Goal: Task Accomplishment & Management: Use online tool/utility

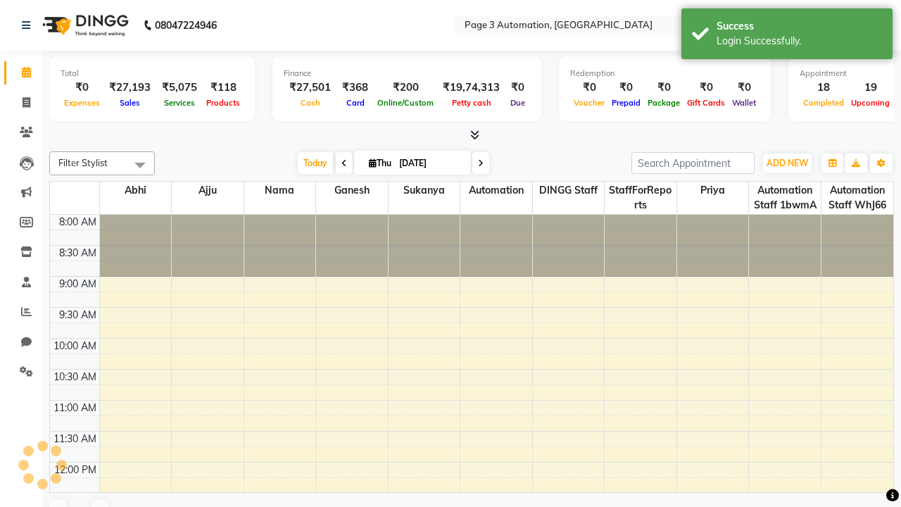
select select "en"
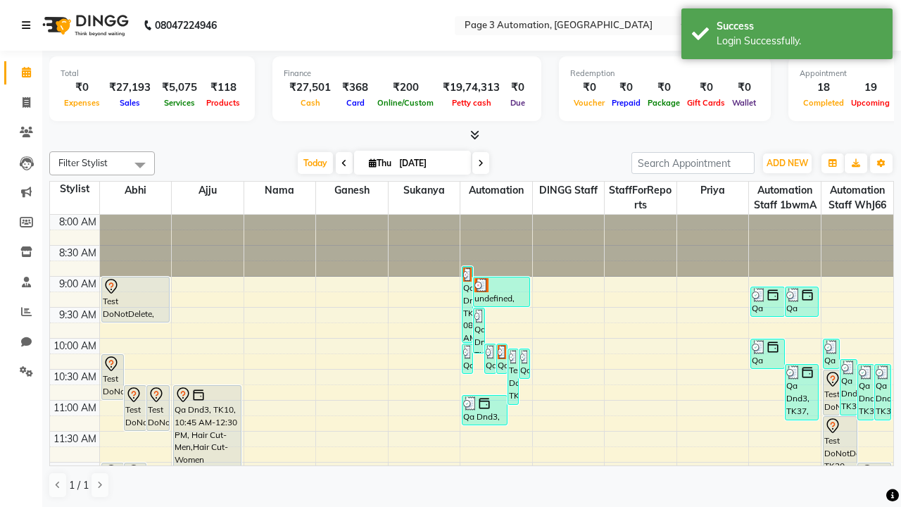
click at [29, 25] on icon at bounding box center [26, 25] width 8 height 10
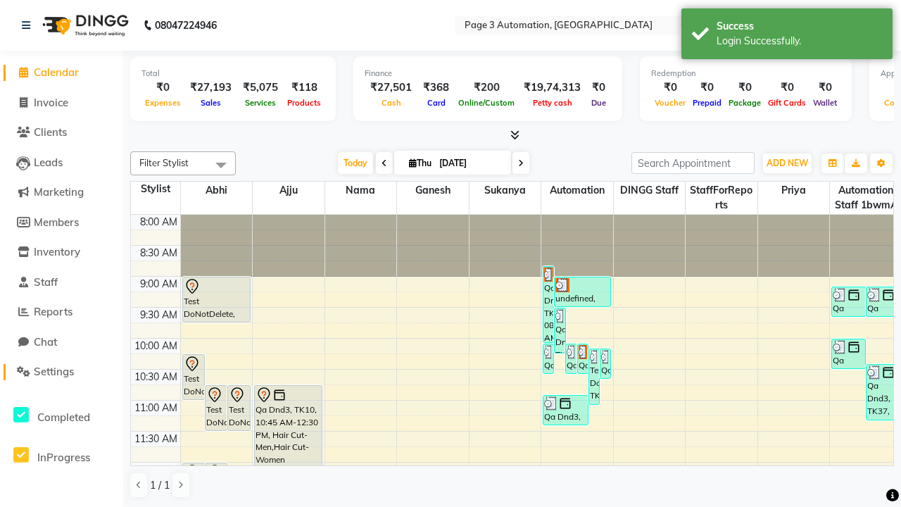
click at [61, 372] on span "Settings" at bounding box center [54, 371] width 40 height 13
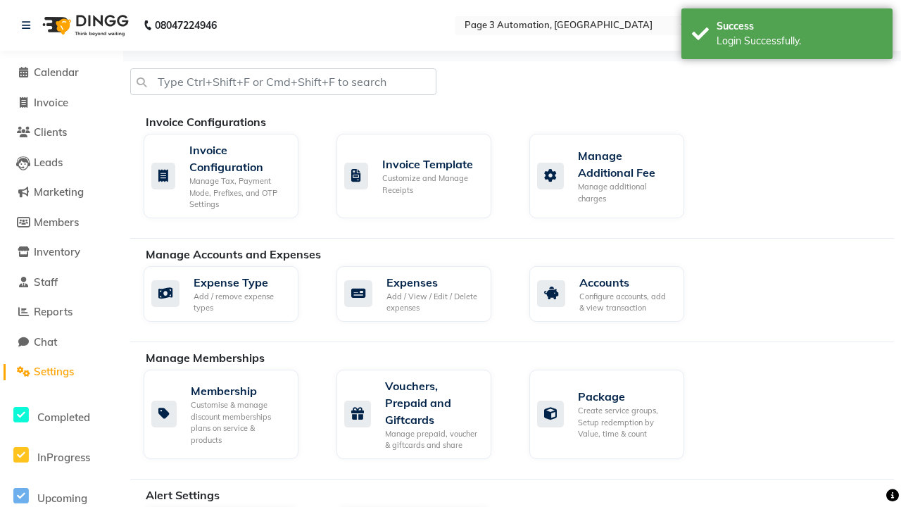
select select "2: 15"
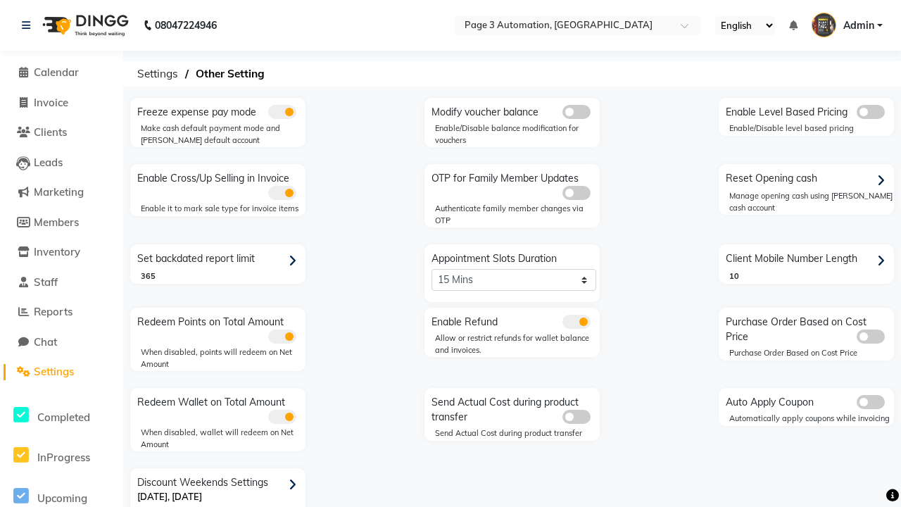
scroll to position [30, 0]
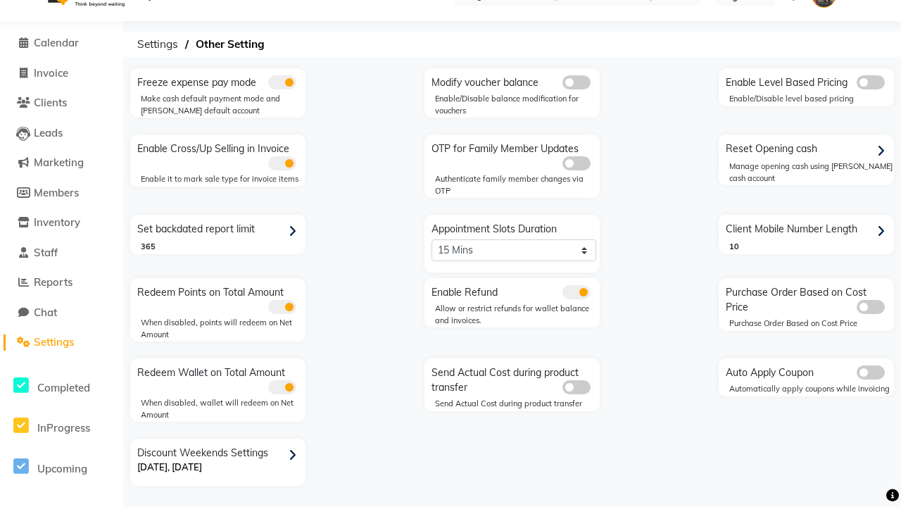
click at [295, 455] on icon at bounding box center [293, 455] width 8 height 13
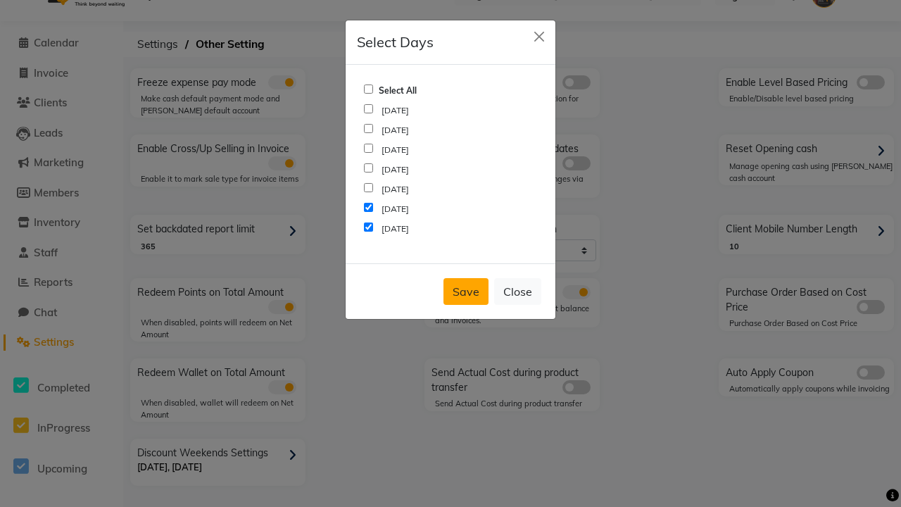
click at [466, 291] on button "Save" at bounding box center [465, 291] width 45 height 27
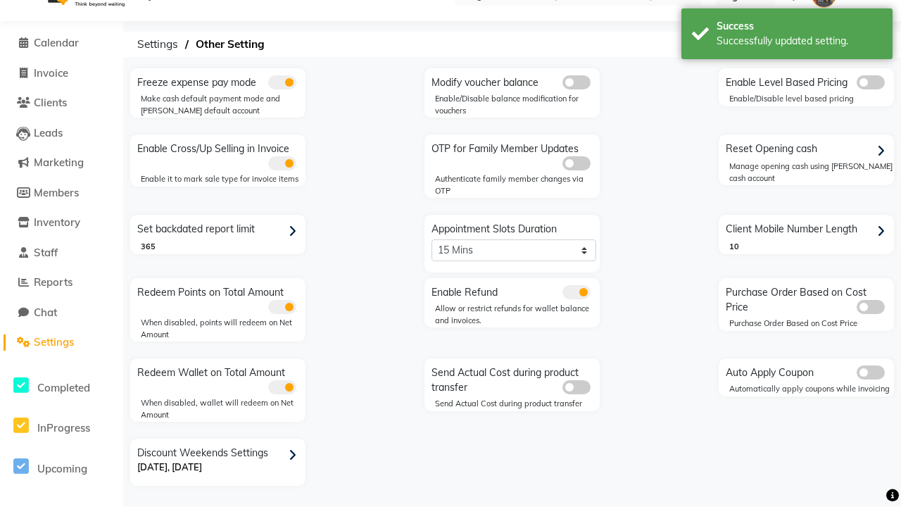
scroll to position [0, 0]
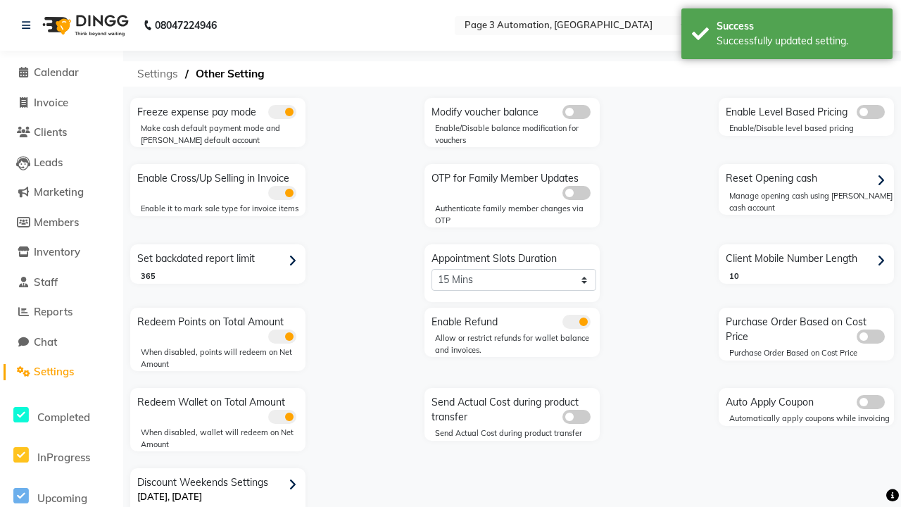
click at [154, 74] on span "Settings" at bounding box center [157, 73] width 55 height 25
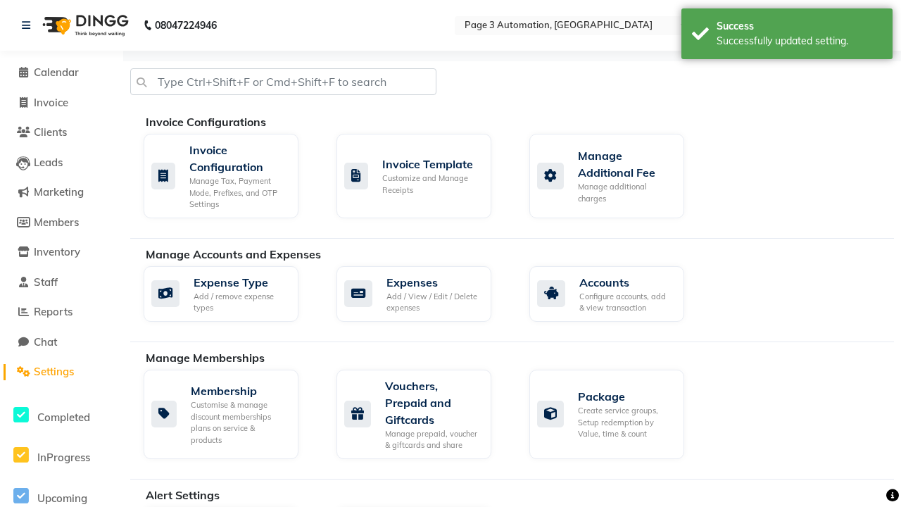
scroll to position [0, 4]
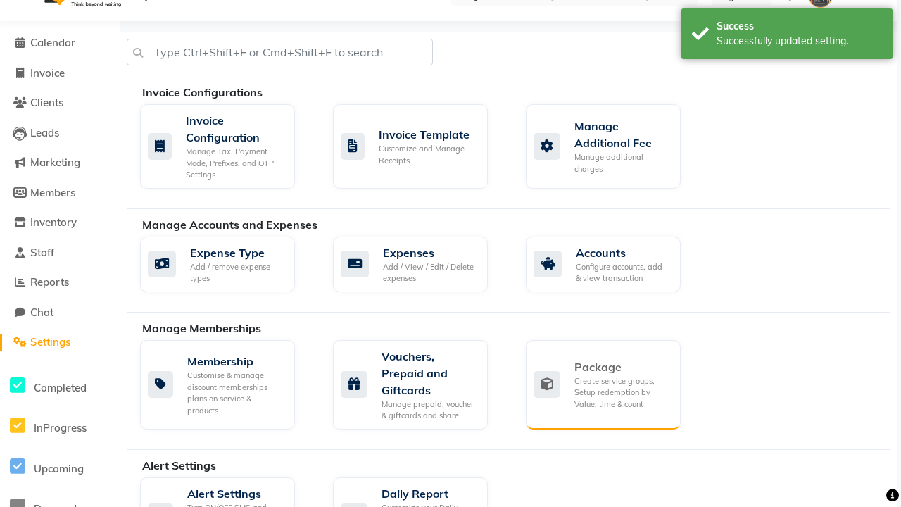
click at [621, 367] on div "Package" at bounding box center [621, 366] width 95 height 17
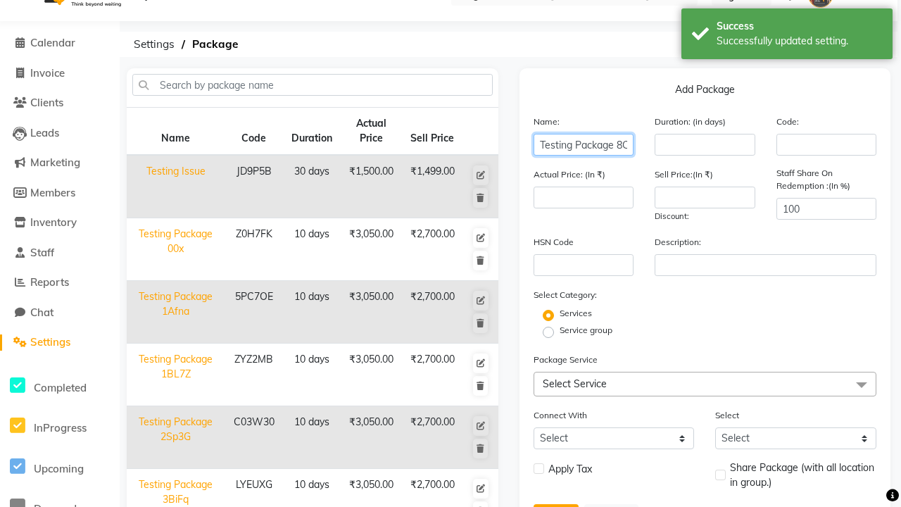
type input "Testing Package 8Cz8S"
type input "10"
type input "3050"
type input "2700"
click at [586, 330] on label "Service group" at bounding box center [586, 330] width 53 height 13
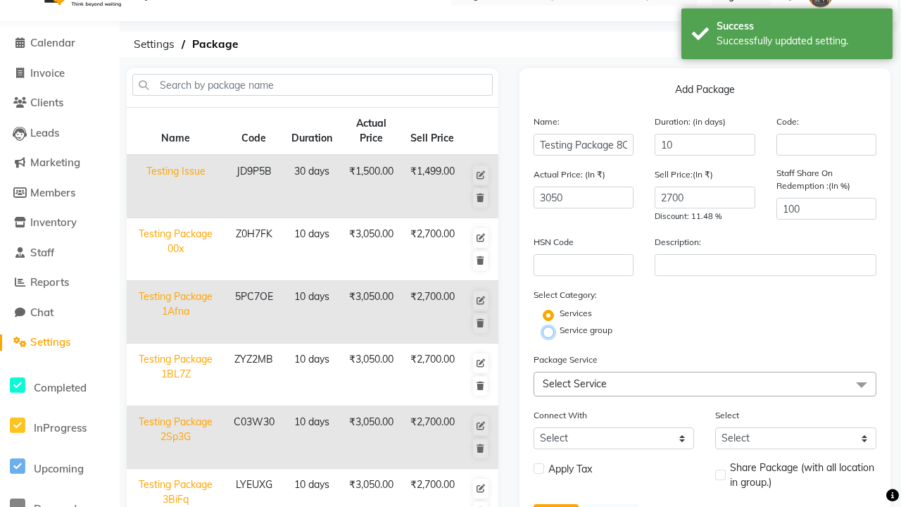
click at [557, 330] on input "Service group" at bounding box center [552, 331] width 9 height 9
radio input "true"
radio input "false"
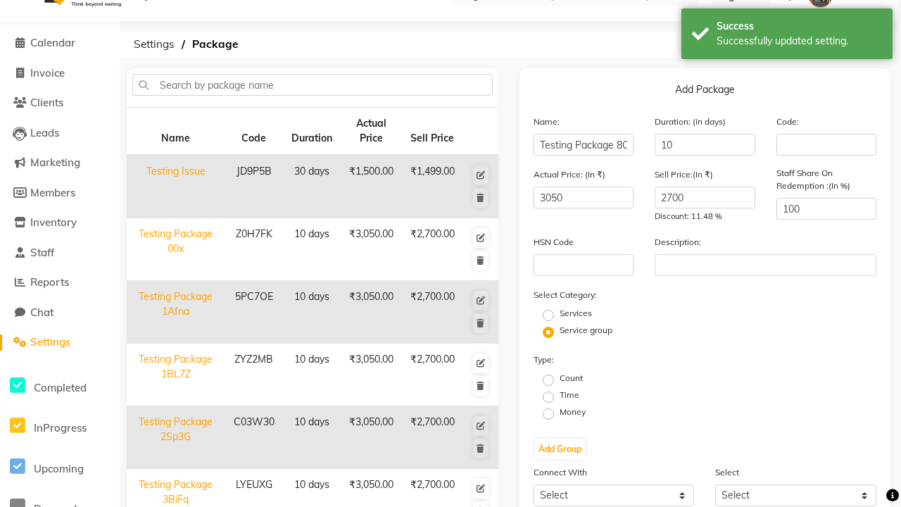
click at [572, 412] on label "Money" at bounding box center [573, 411] width 26 height 13
click at [557, 412] on input "Money" at bounding box center [552, 412] width 9 height 9
radio input "true"
click at [759, 395] on label "Flat Price" at bounding box center [759, 395] width 37 height 13
click at [739, 395] on input "Flat Price" at bounding box center [734, 395] width 9 height 9
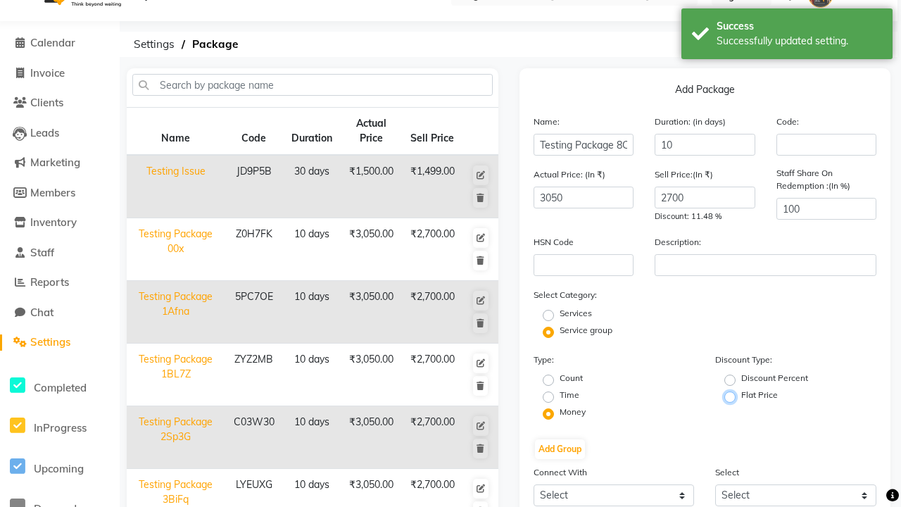
radio input "true"
click at [560, 449] on button "Add Group" at bounding box center [560, 449] width 50 height 20
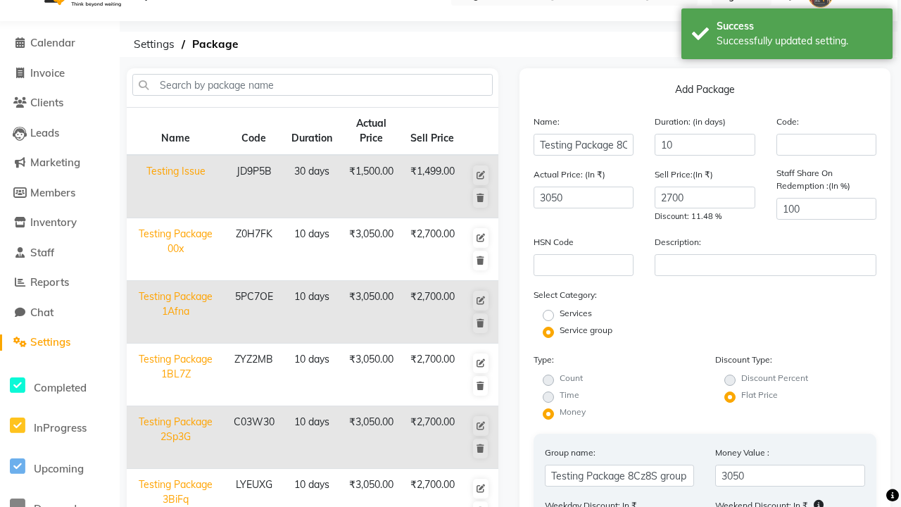
type input "025"
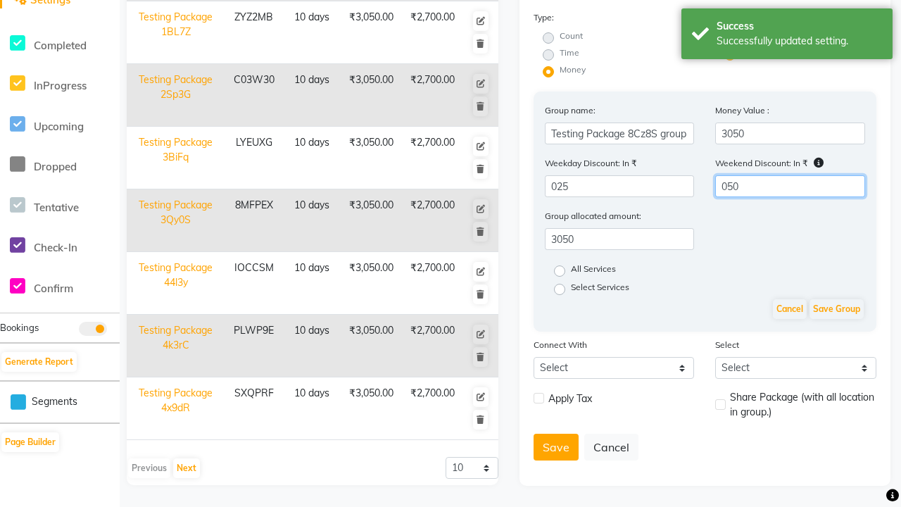
type input "050"
click at [596, 271] on label "All Services" at bounding box center [593, 271] width 45 height 17
click at [569, 271] on input "All Services" at bounding box center [564, 269] width 9 height 9
radio input "true"
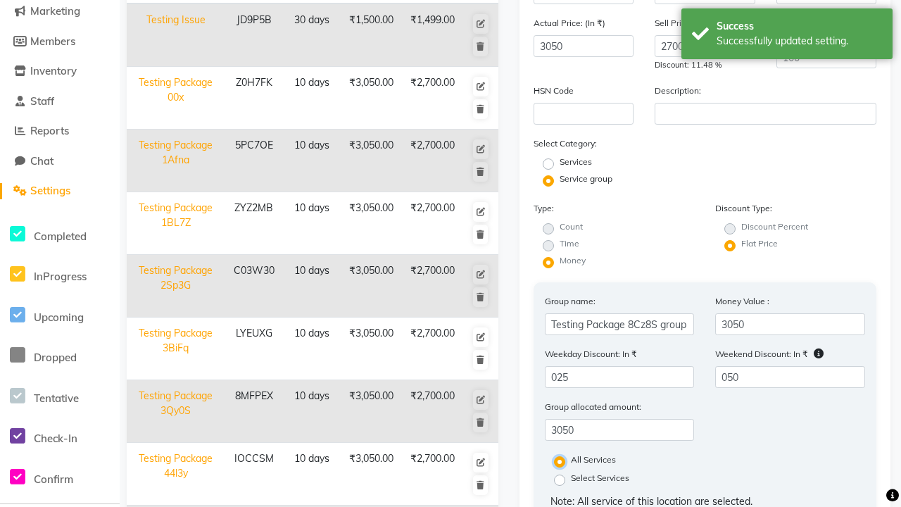
scroll to position [398, 0]
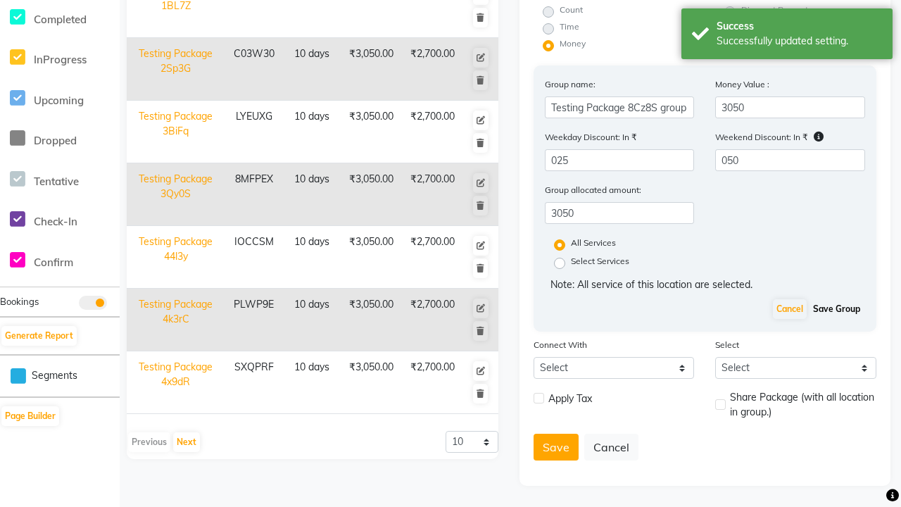
click at [840, 309] on button "Save Group" at bounding box center [836, 309] width 54 height 20
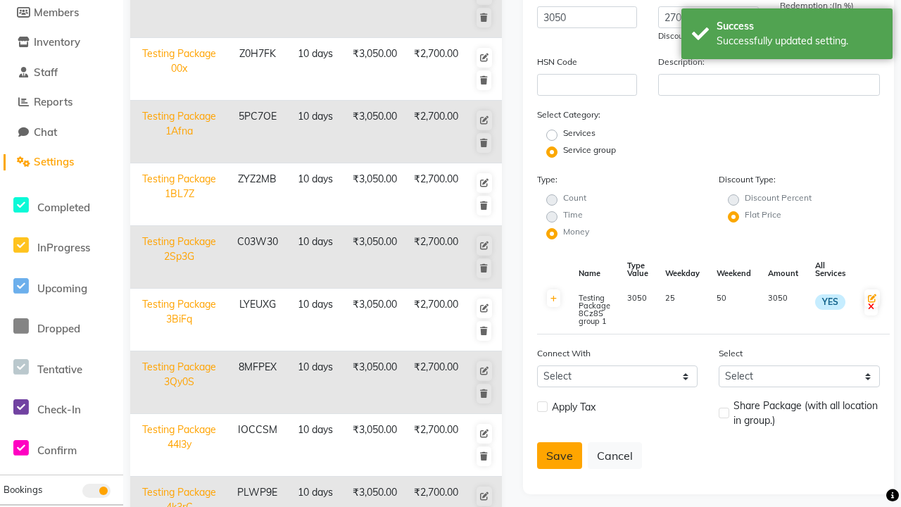
click at [555, 455] on button "Save" at bounding box center [559, 455] width 45 height 27
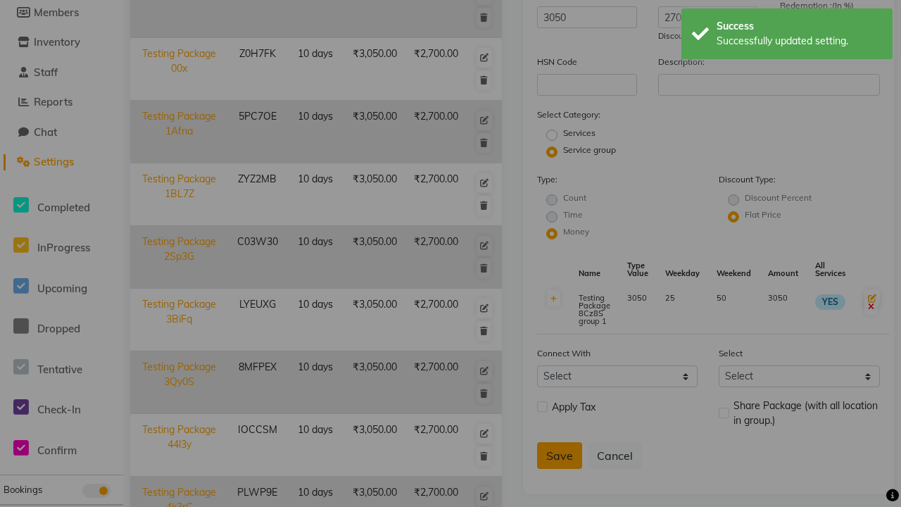
scroll to position [215, 0]
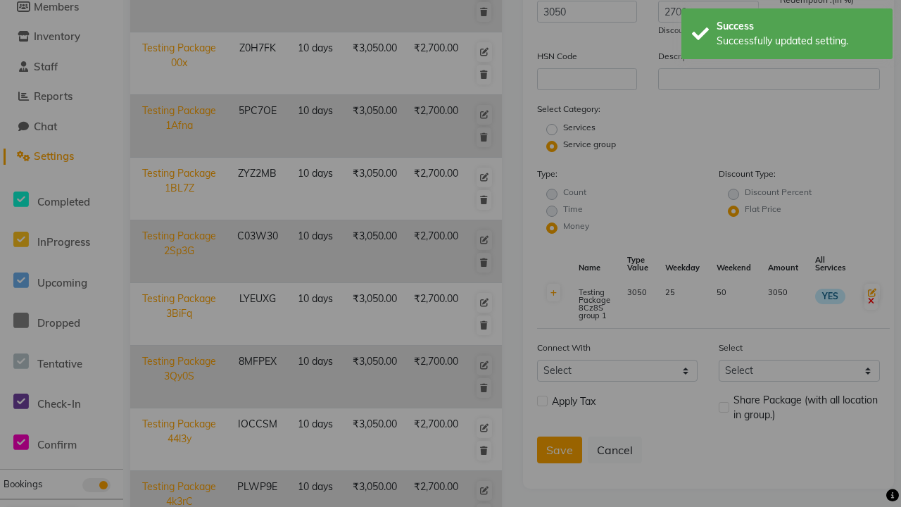
click at [427, 324] on button "Save" at bounding box center [416, 339] width 51 height 31
radio input "true"
radio input "false"
select select
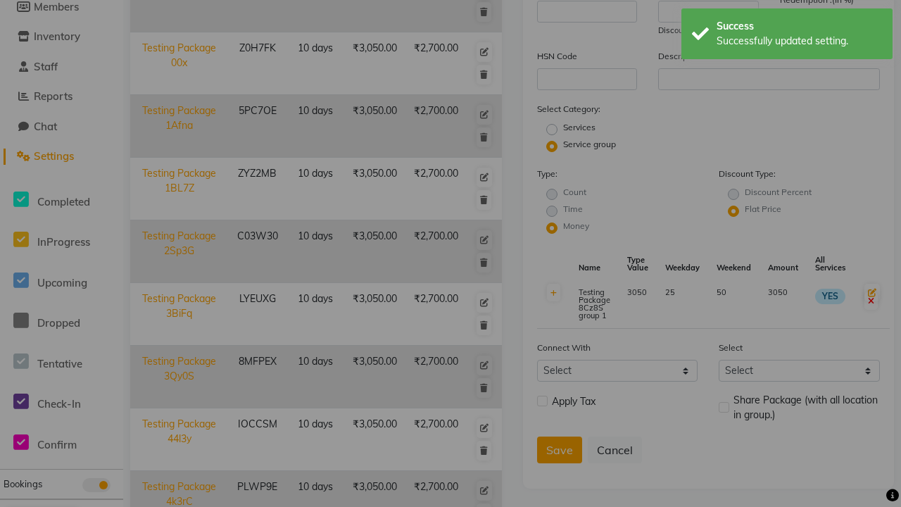
checkbox input "false"
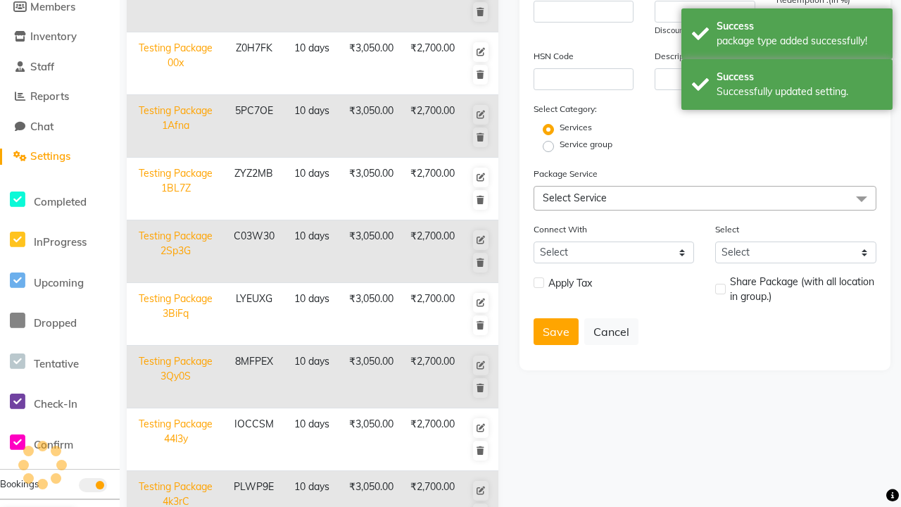
scroll to position [371, 0]
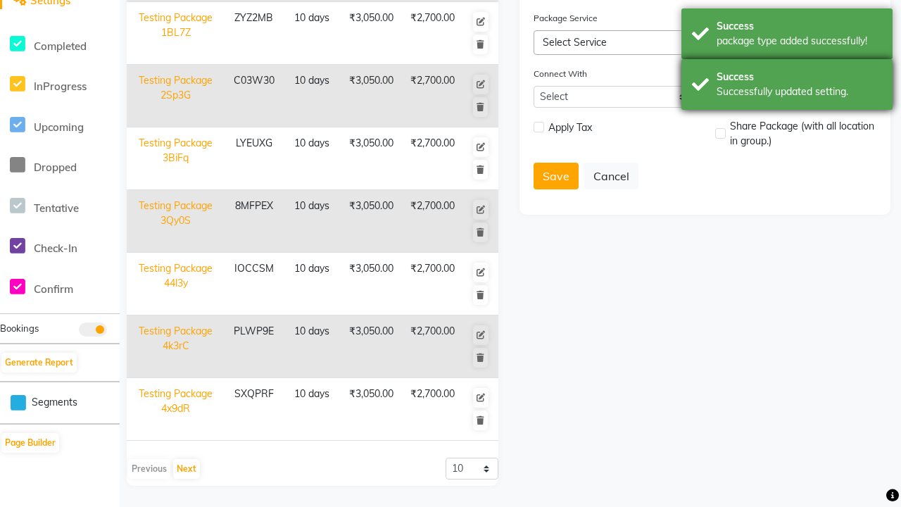
click at [787, 61] on div "Success Successfully updated setting." at bounding box center [786, 84] width 211 height 51
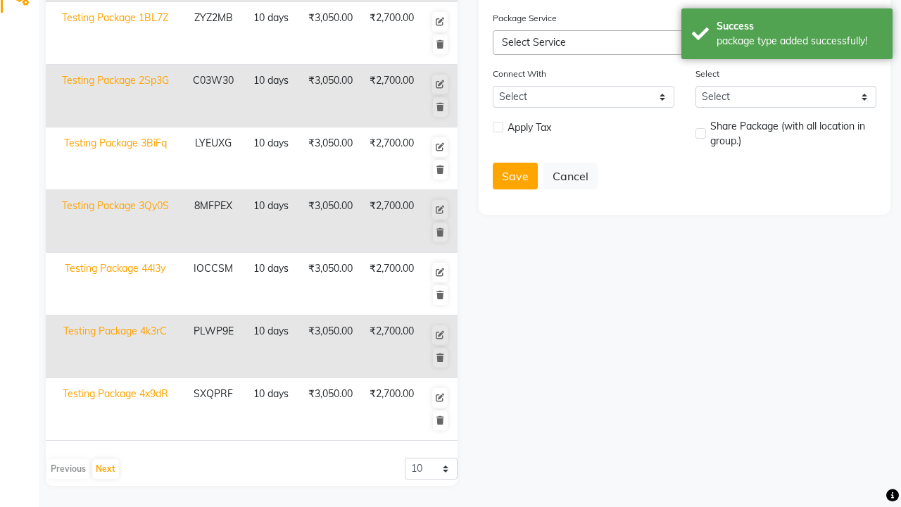
scroll to position [0, 0]
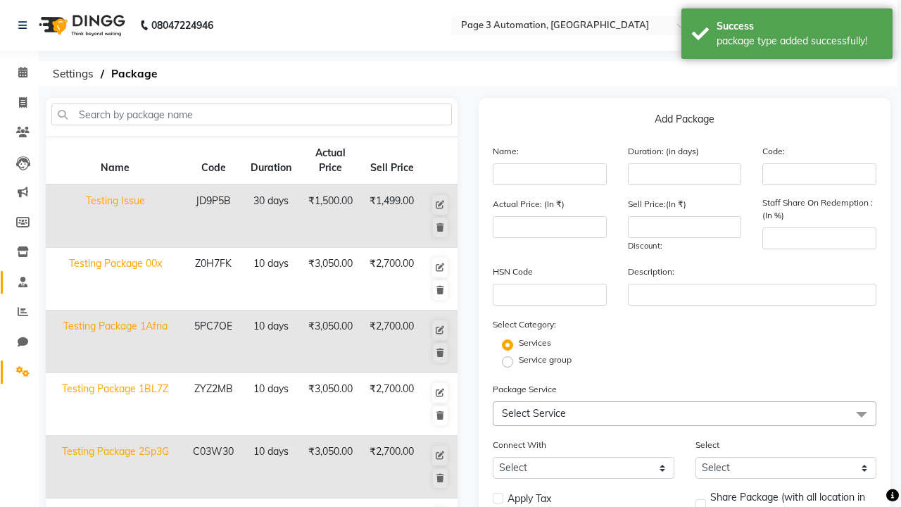
click at [18, 282] on span at bounding box center [23, 282] width 25 height 16
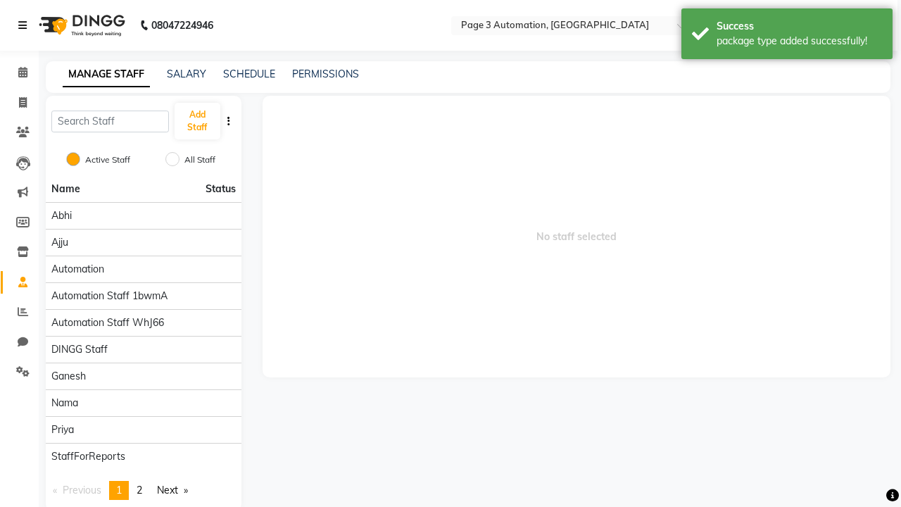
click at [25, 25] on icon at bounding box center [22, 25] width 8 height 10
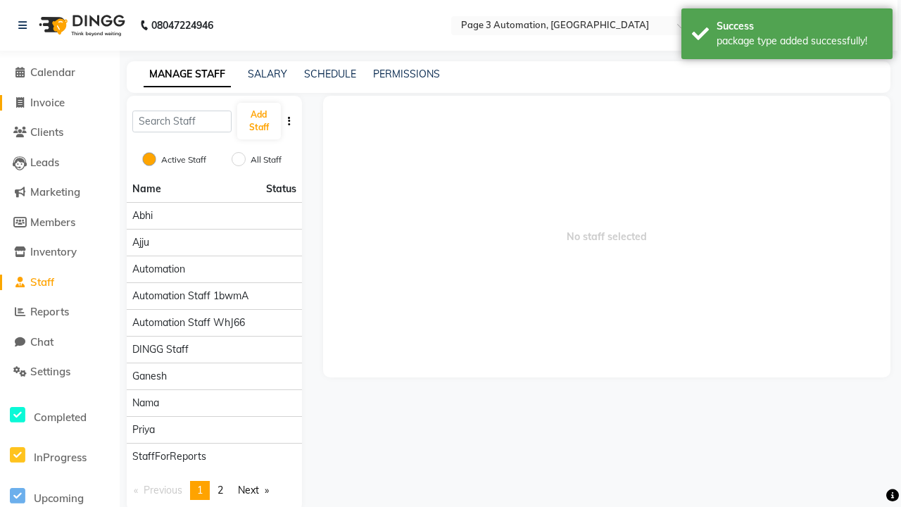
click at [58, 102] on span "Invoice" at bounding box center [47, 102] width 34 height 13
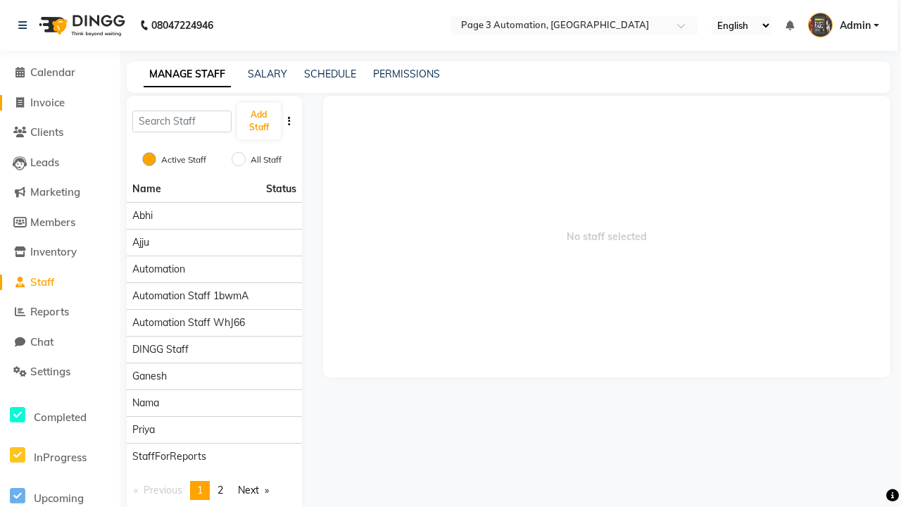
select select "2774"
select select "service"
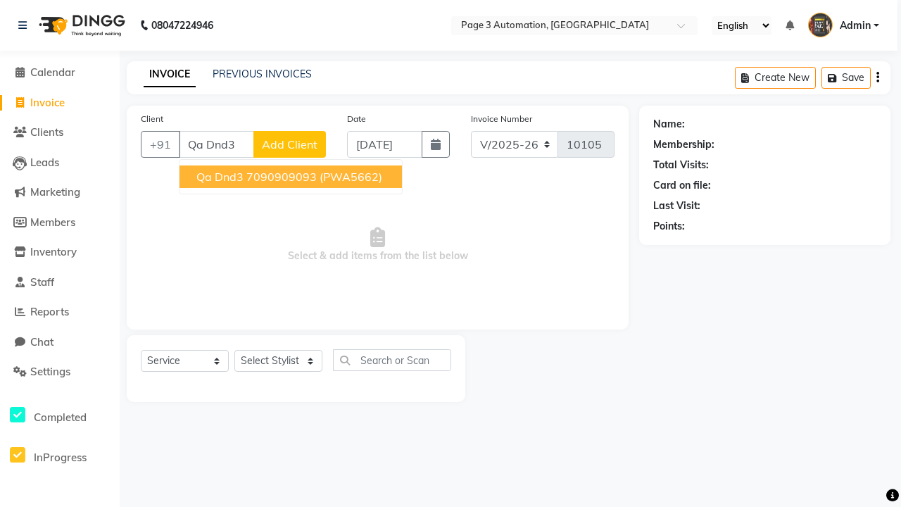
click at [292, 177] on ngb-highlight "7090909093" at bounding box center [281, 177] width 70 height 14
type input "7090909093"
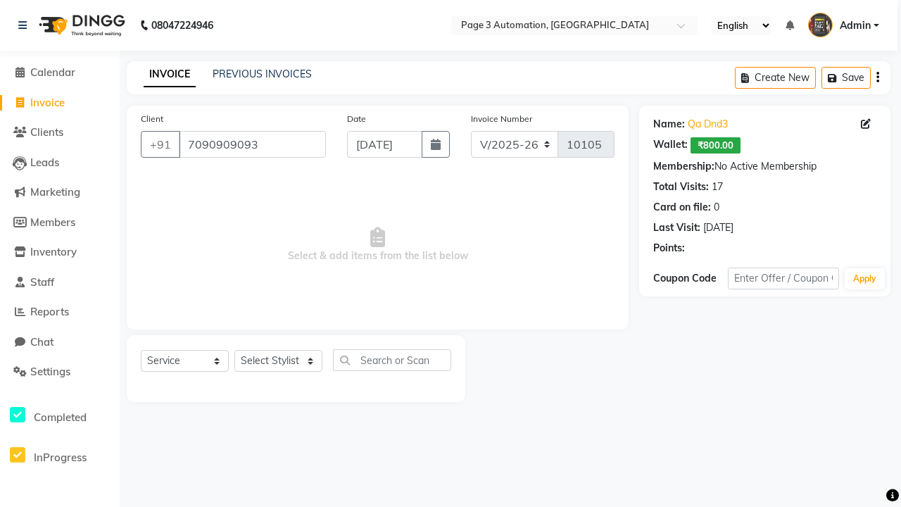
select select "package"
select select "71572"
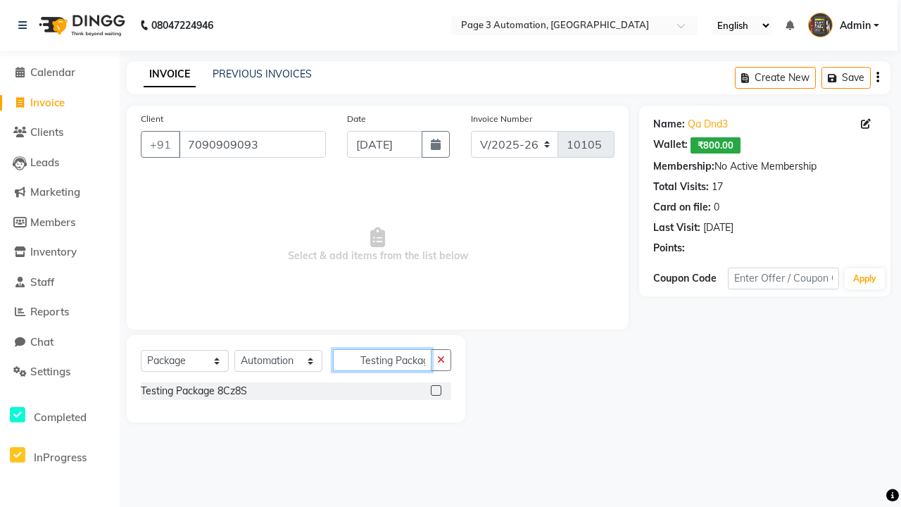
scroll to position [0, 22]
type input "Testing Package 8Cz8S"
click at [436, 390] on label at bounding box center [436, 390] width 11 height 11
click at [436, 390] on input "checkbox" at bounding box center [435, 390] width 9 height 9
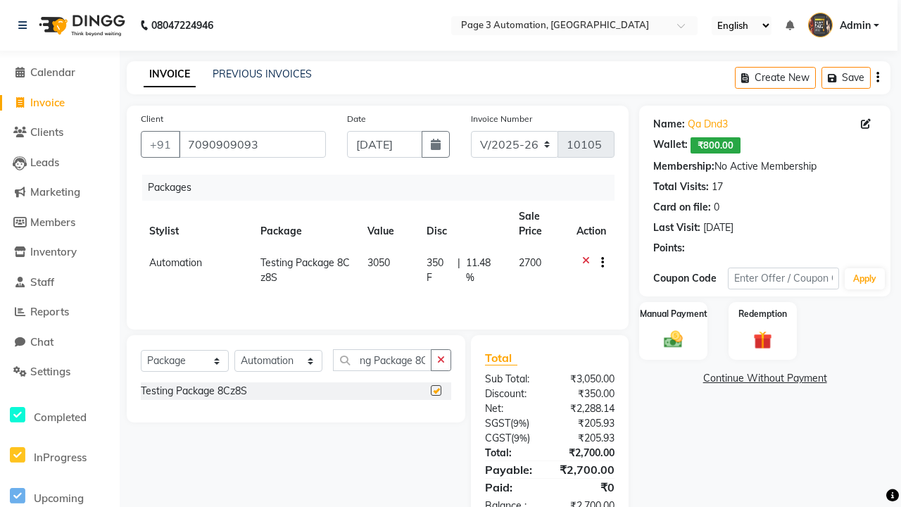
scroll to position [0, 0]
checkbox input "false"
click at [673, 314] on label "Manual Payment" at bounding box center [673, 313] width 70 height 13
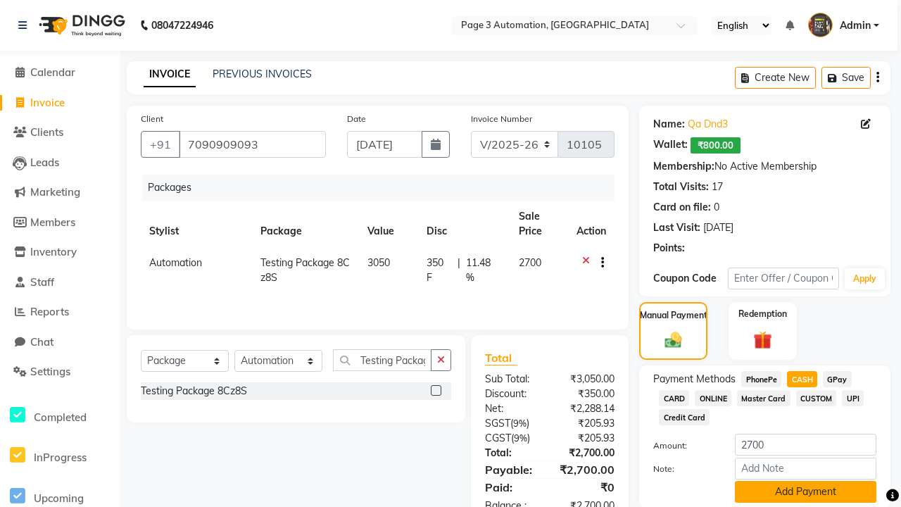
click at [805, 491] on button "Add Payment" at bounding box center [805, 492] width 141 height 22
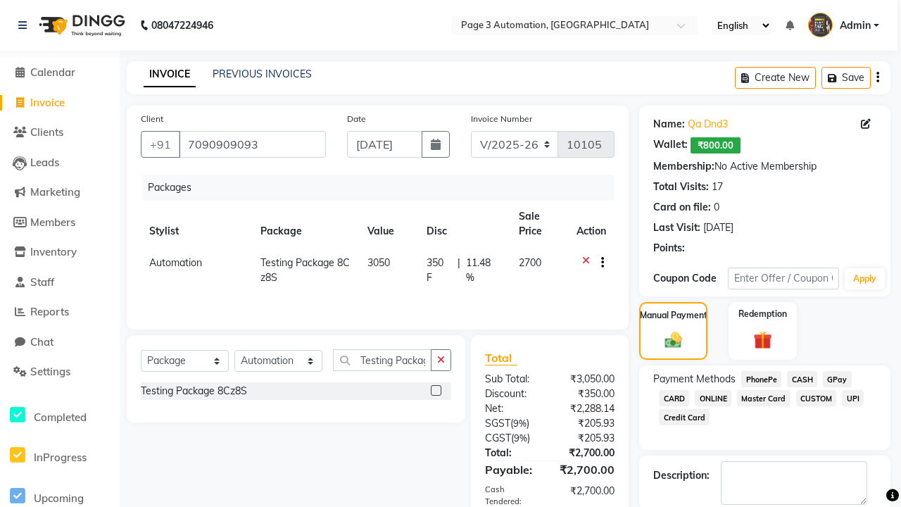
checkbox input "false"
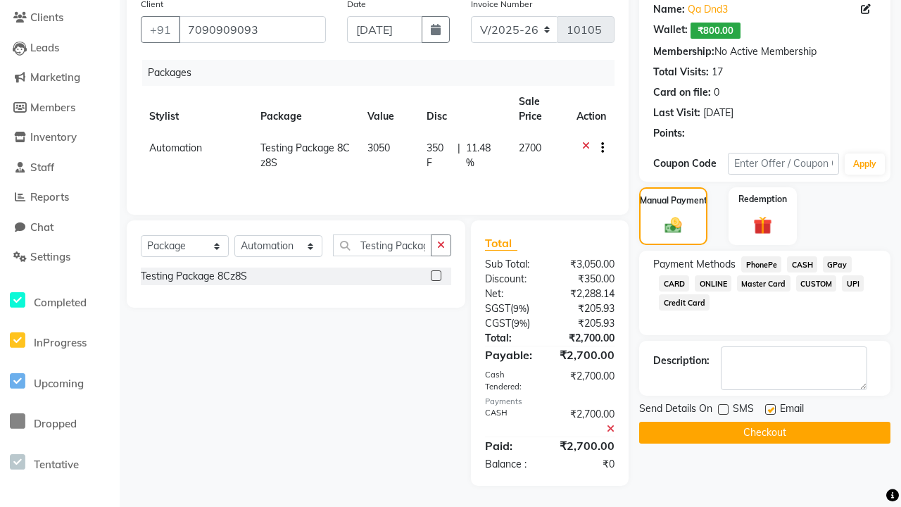
click at [770, 409] on label at bounding box center [770, 409] width 11 height 11
click at [770, 409] on input "checkbox" at bounding box center [769, 409] width 9 height 9
checkbox input "false"
click at [764, 432] on button "Checkout" at bounding box center [764, 433] width 251 height 22
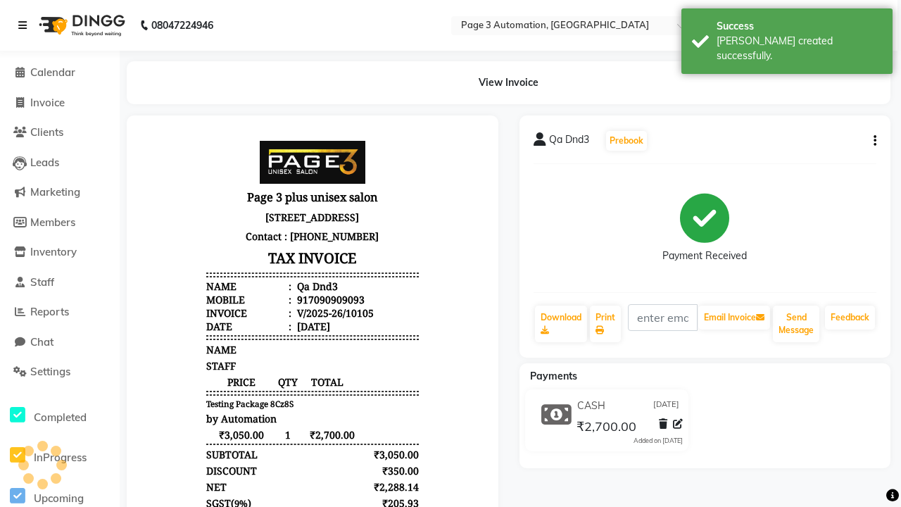
click at [787, 36] on div "[PERSON_NAME] created successfully." at bounding box center [799, 49] width 165 height 30
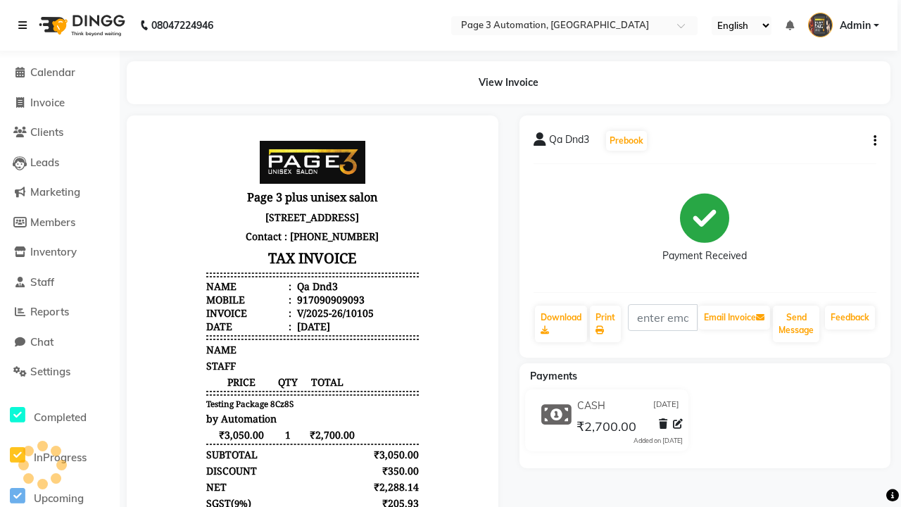
click at [25, 25] on icon at bounding box center [22, 25] width 8 height 10
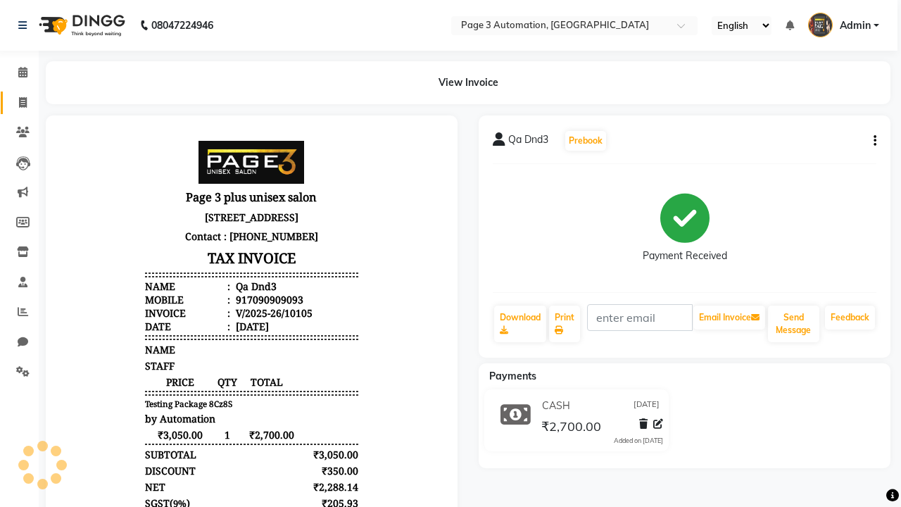
click at [18, 102] on span at bounding box center [23, 103] width 25 height 16
select select "2774"
select select "service"
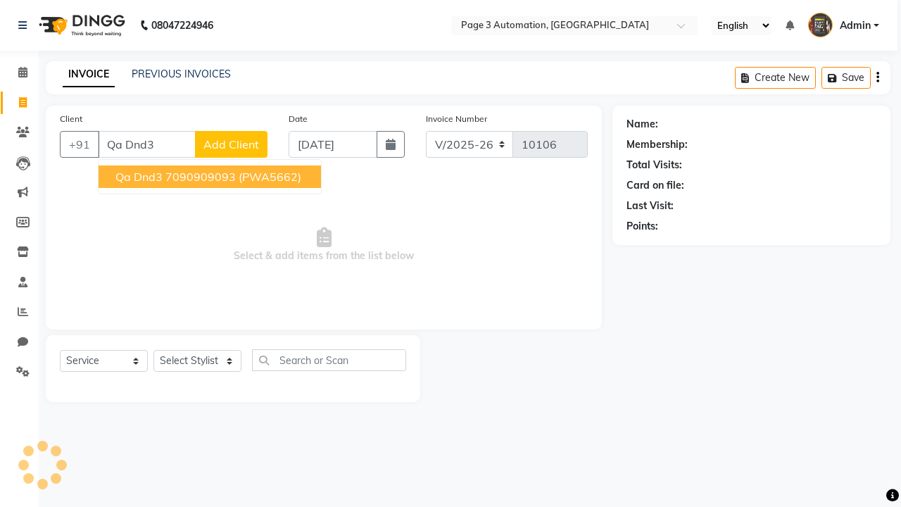
click at [211, 177] on ngb-highlight "7090909093" at bounding box center [200, 177] width 70 height 14
type input "7090909093"
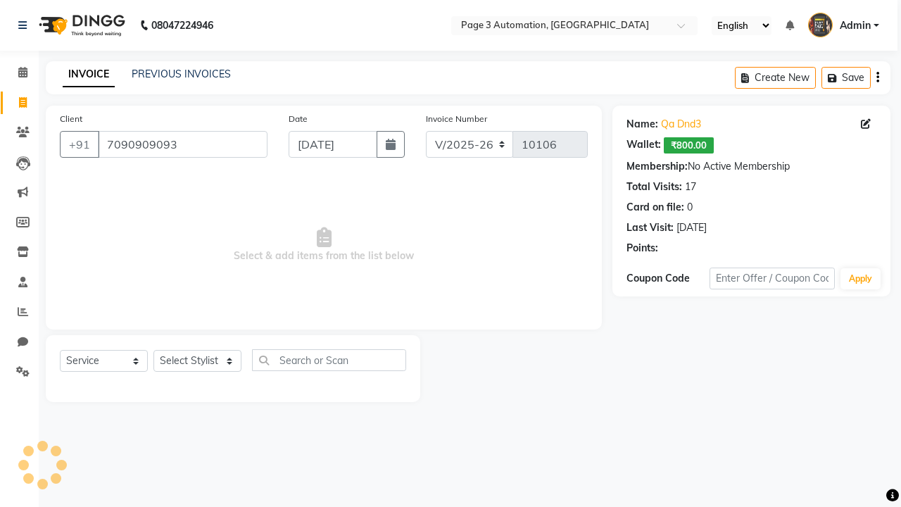
select select "71572"
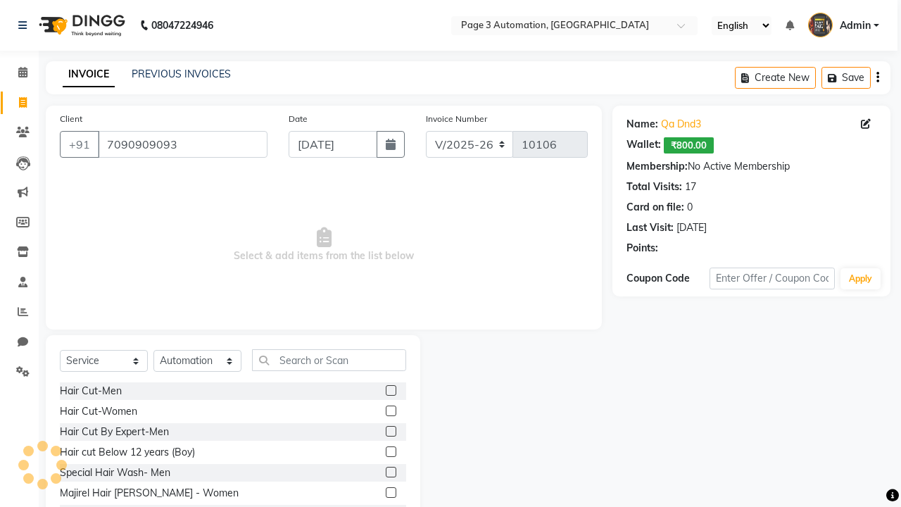
click at [390, 452] on label at bounding box center [391, 451] width 11 height 11
click at [390, 452] on input "checkbox" at bounding box center [390, 452] width 9 height 9
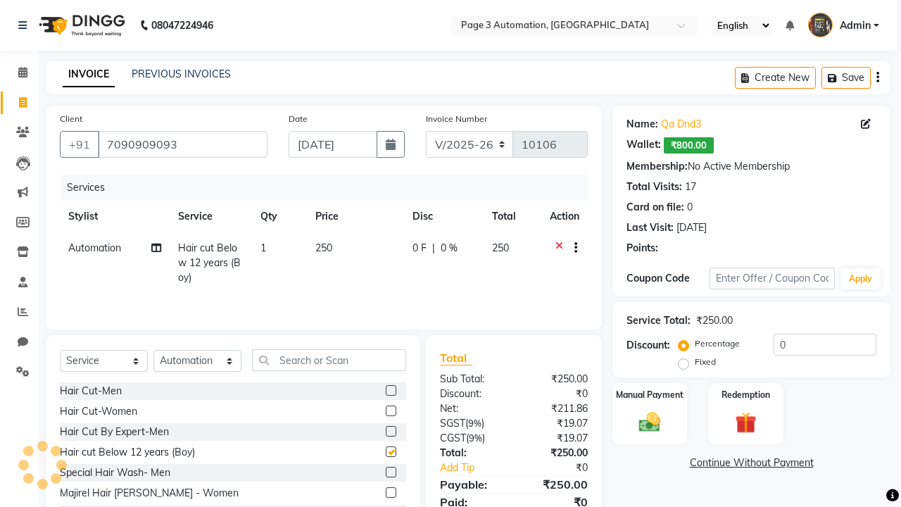
checkbox input "false"
click at [745, 394] on label "Redemption" at bounding box center [745, 393] width 51 height 13
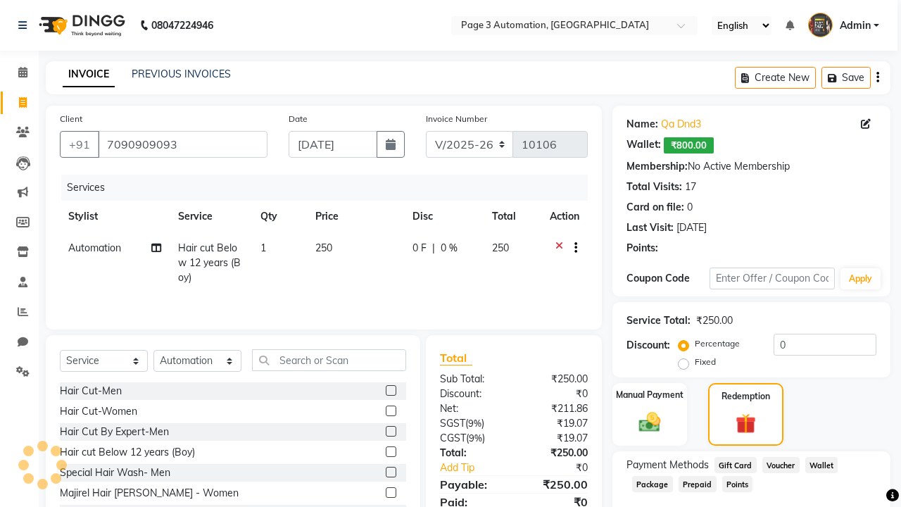
click at [652, 483] on span "Package" at bounding box center [652, 484] width 41 height 16
